Goal: Task Accomplishment & Management: Use online tool/utility

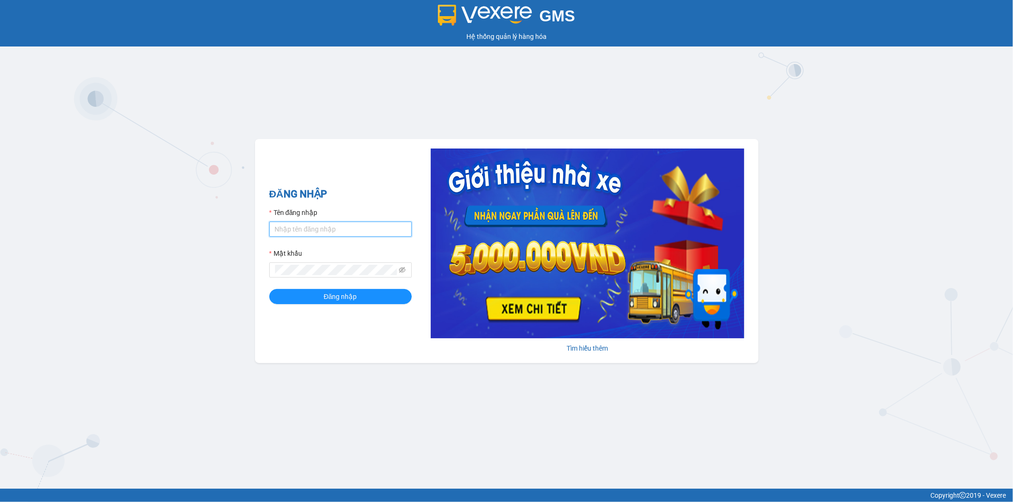
click at [307, 227] on input "Tên đăng nhập" at bounding box center [340, 229] width 142 height 15
type input "vudung.thoidai"
click at [287, 302] on button "Đăng nhập" at bounding box center [340, 296] width 142 height 15
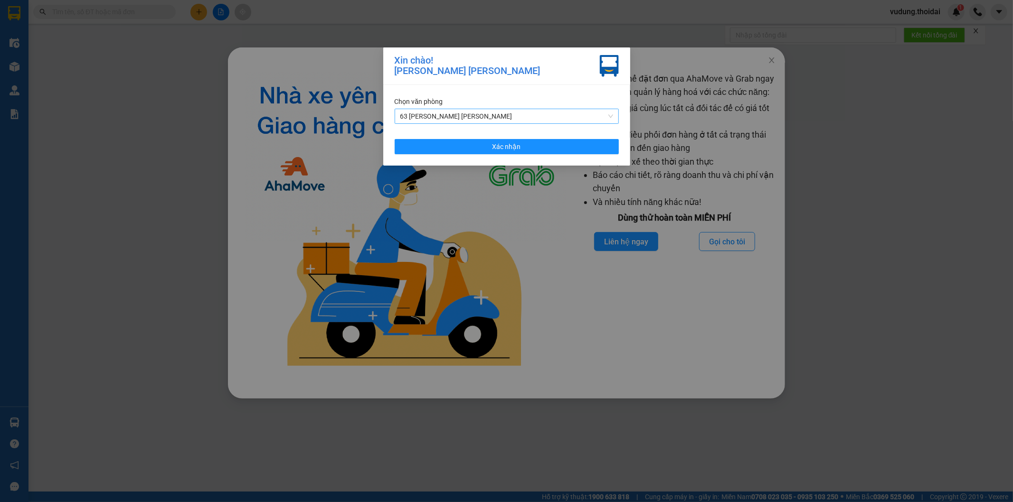
click at [473, 118] on span "63 [PERSON_NAME] [PERSON_NAME]" at bounding box center [506, 116] width 213 height 14
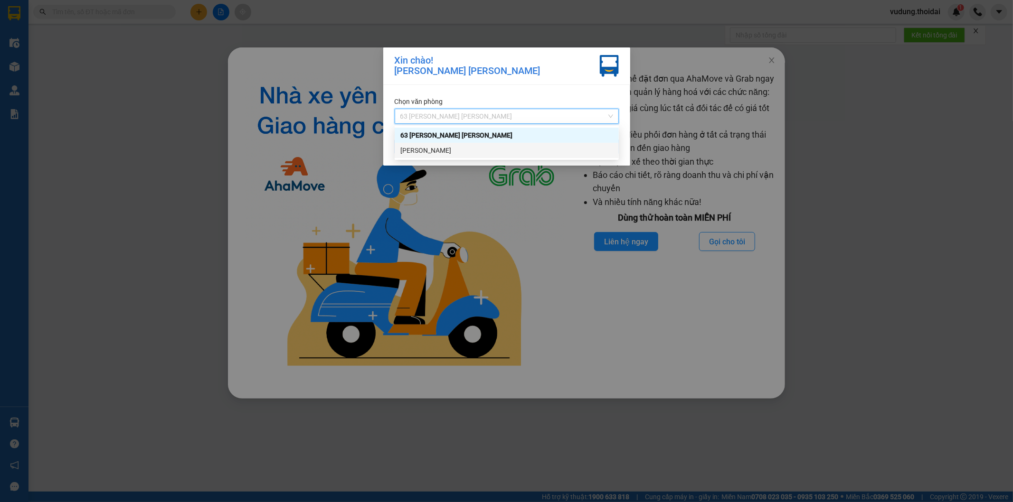
click at [453, 151] on div "[PERSON_NAME]" at bounding box center [506, 150] width 213 height 10
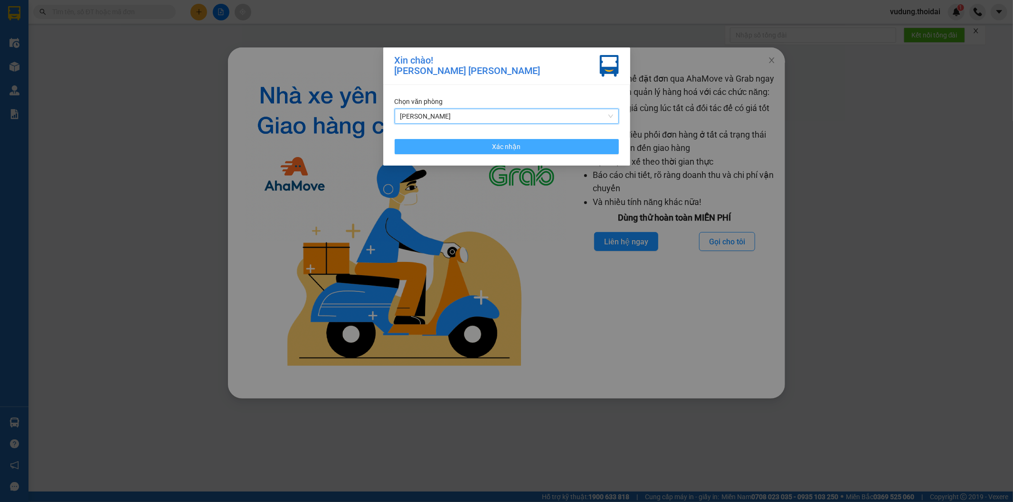
click at [457, 151] on button "Xác nhận" at bounding box center [507, 146] width 224 height 15
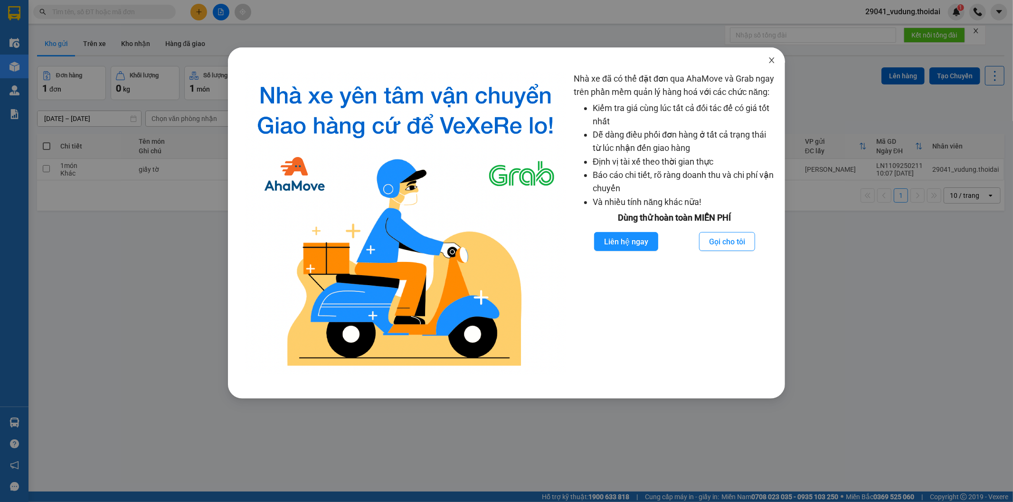
click at [771, 62] on icon "close" at bounding box center [772, 61] width 8 height 8
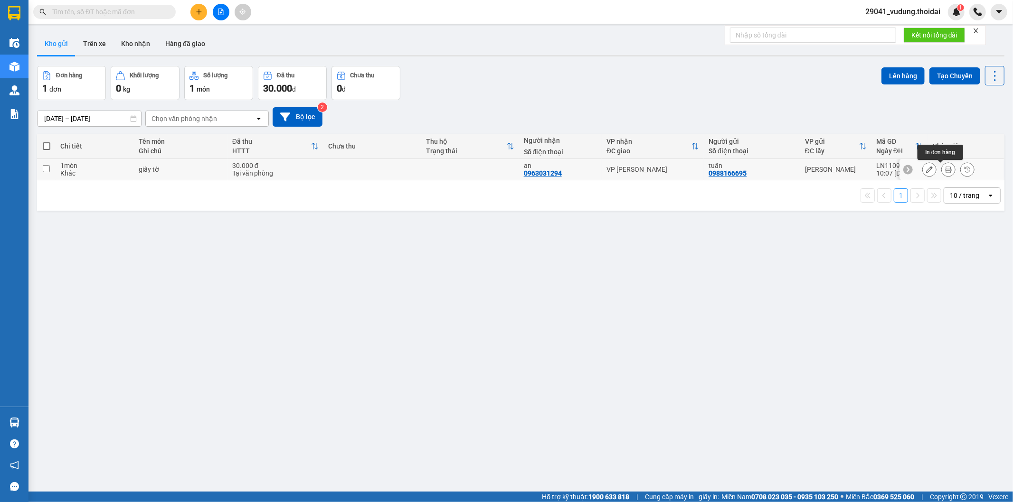
click at [942, 173] on button at bounding box center [948, 169] width 13 height 17
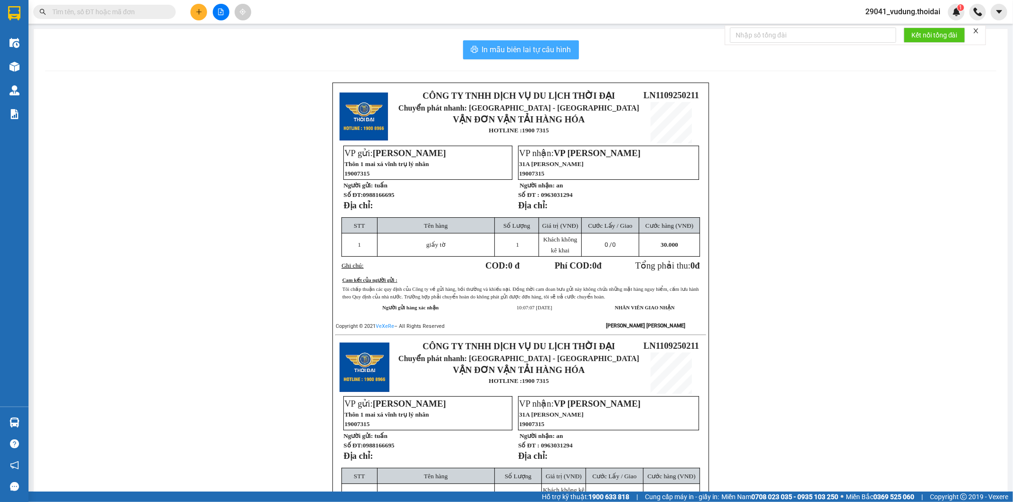
click at [490, 46] on span "In mẫu biên lai tự cấu hình" at bounding box center [526, 50] width 89 height 12
